Goal: Task Accomplishment & Management: Use online tool/utility

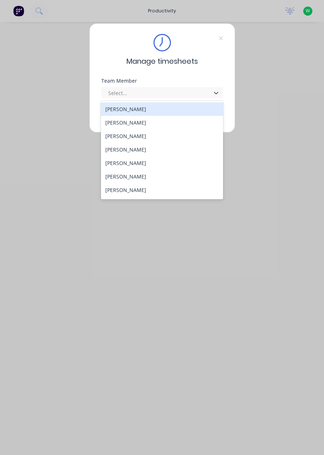
click at [220, 38] on icon at bounding box center [220, 38] width 4 height 4
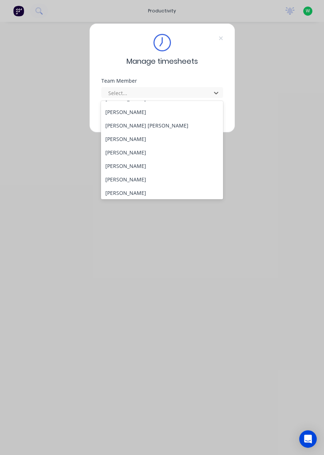
scroll to position [121, 0]
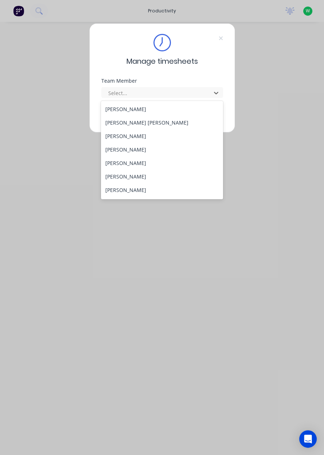
click at [179, 173] on div "[PERSON_NAME]" at bounding box center [162, 176] width 122 height 13
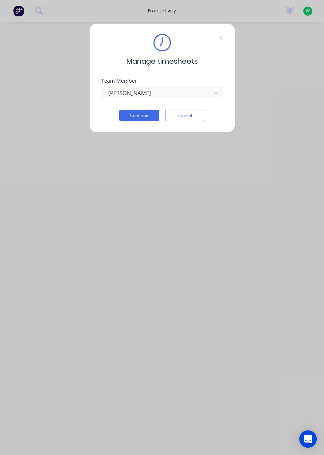
click at [191, 115] on button "Cancel" at bounding box center [185, 116] width 40 height 12
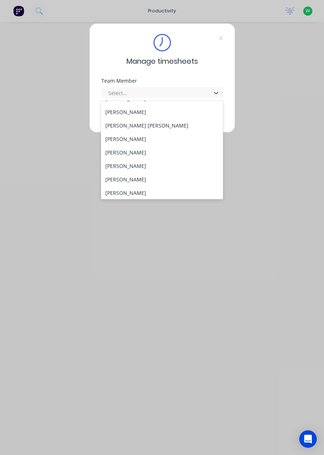
scroll to position [124, 0]
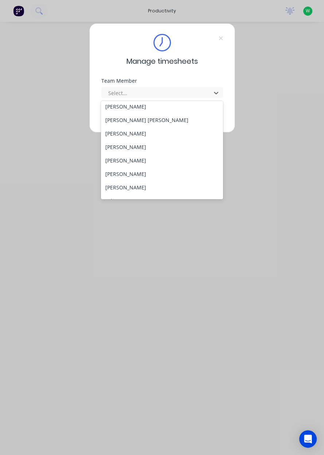
click at [133, 188] on div "[PERSON_NAME]" at bounding box center [162, 187] width 122 height 13
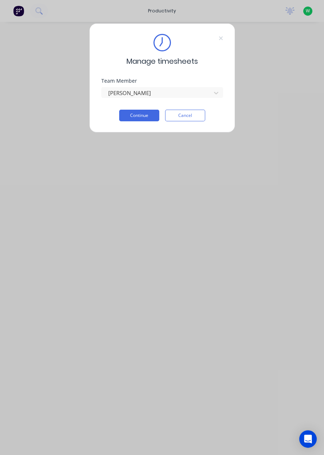
click at [143, 117] on button "Continue" at bounding box center [139, 116] width 40 height 12
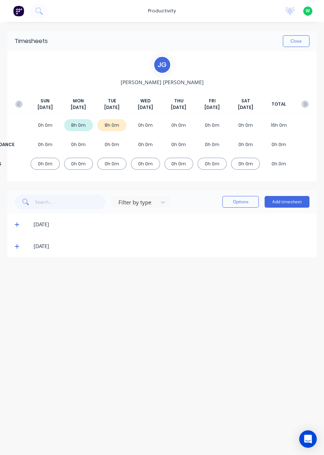
click at [287, 203] on button "Add timesheet" at bounding box center [286, 202] width 45 height 12
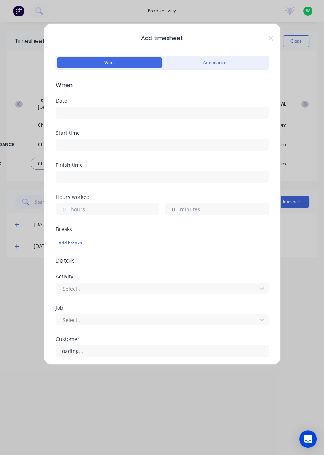
click at [103, 115] on input at bounding box center [162, 112] width 212 height 11
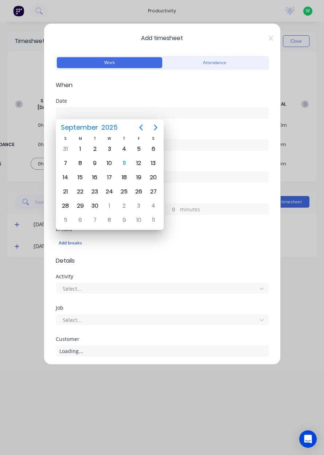
click at [110, 166] on div "10" at bounding box center [109, 163] width 11 height 11
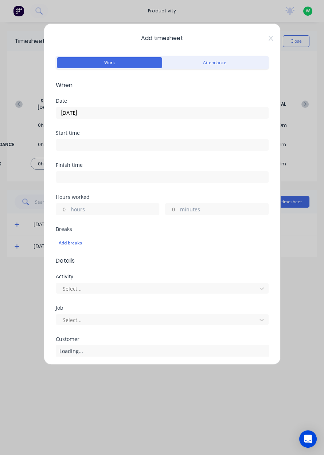
type input "[DATE]"
click at [112, 210] on label "hours" at bounding box center [115, 209] width 88 height 9
click at [69, 210] on input "hours" at bounding box center [62, 209] width 13 height 11
type input "9.5"
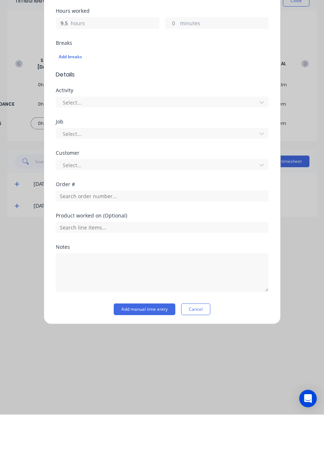
scroll to position [121, 0]
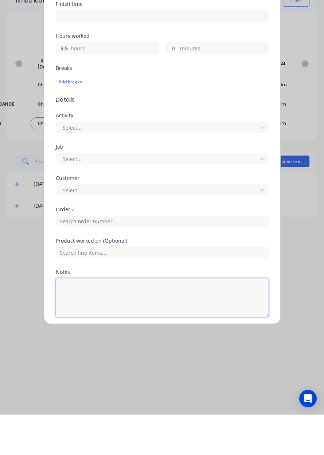
click at [95, 332] on textarea at bounding box center [162, 338] width 213 height 39
type textarea "Dendrobium deliveries, local delivery"
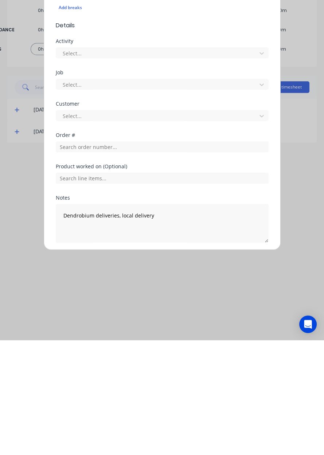
click at [152, 375] on button "Add manual time entry" at bounding box center [145, 375] width 62 height 12
